Goal: Check status: Check status

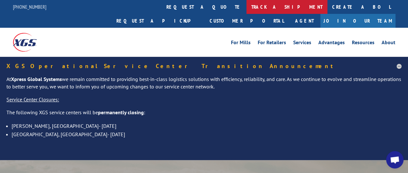
click at [246, 7] on link "track a shipment" at bounding box center [286, 7] width 81 height 14
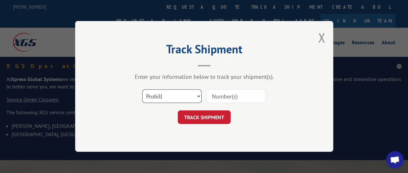
click at [194, 95] on select "Select category... Probill BOL PO" at bounding box center [171, 97] width 59 height 14
select select "bol"
click at [142, 90] on select "Select category... Probill BOL PO" at bounding box center [171, 97] width 59 height 14
click at [218, 99] on input at bounding box center [235, 97] width 59 height 14
paste input "MGL00384255"
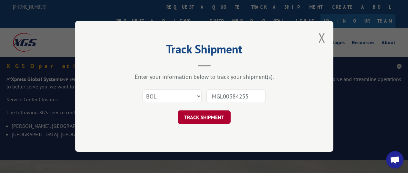
type input "MGL00384255"
click at [215, 117] on button "TRACK SHIPMENT" at bounding box center [204, 118] width 53 height 14
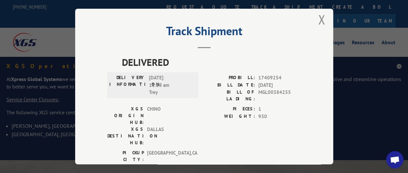
scroll to position [6, 0]
click at [180, 120] on div "XGS ORIGIN HUB: CHINO XGS DESTINATION HUB: [GEOGRAPHIC_DATA]" at bounding box center [150, 127] width 87 height 44
click at [318, 17] on button "Close modal" at bounding box center [321, 19] width 7 height 17
